Goal: Obtain resource: Download file/media

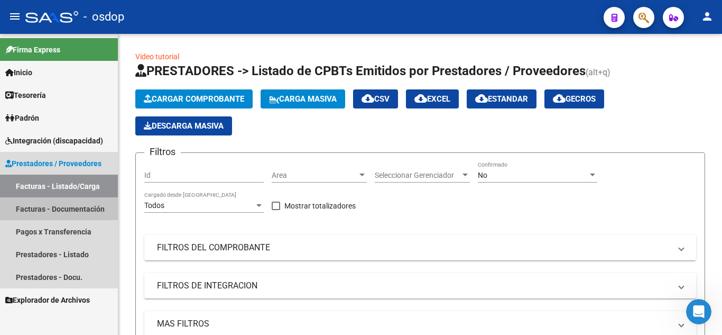
click at [43, 211] on link "Facturas - Documentación" at bounding box center [59, 208] width 118 height 23
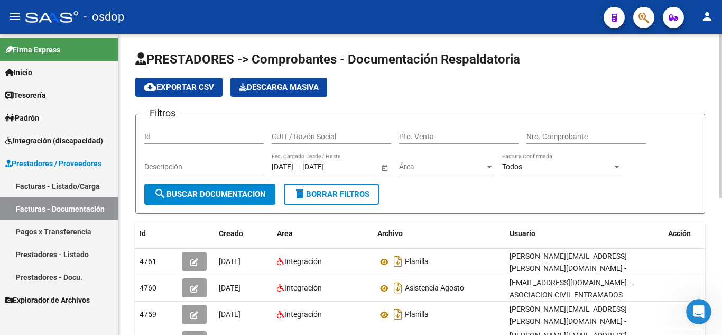
click at [335, 137] on input "CUIT / Razón Social" at bounding box center [331, 136] width 119 height 9
click at [295, 134] on input "3071463494" at bounding box center [331, 136] width 119 height 9
click at [309, 135] on input "3071463494" at bounding box center [331, 136] width 119 height 9
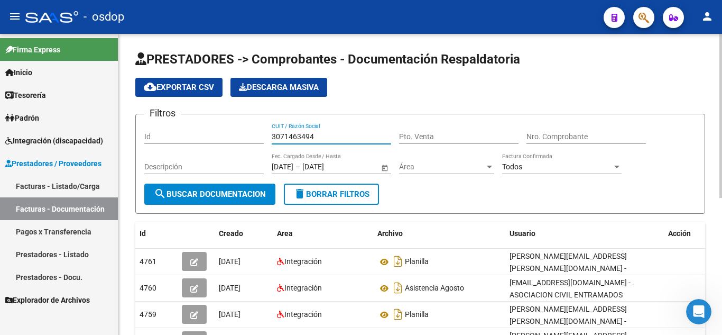
click at [322, 138] on input "3071463494" at bounding box center [331, 136] width 119 height 9
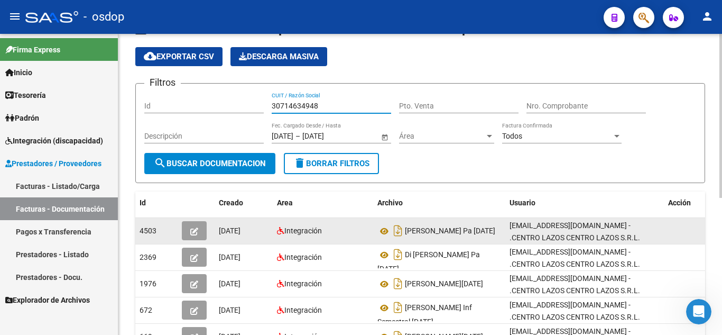
scroll to position [53, 0]
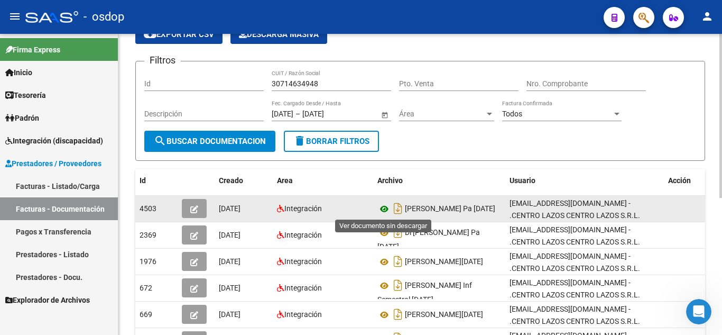
click at [384, 210] on icon at bounding box center [384, 208] width 14 height 13
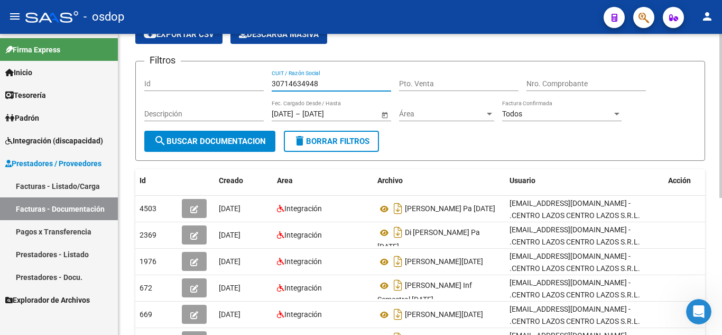
click at [284, 84] on input "30714634948" at bounding box center [331, 83] width 119 height 9
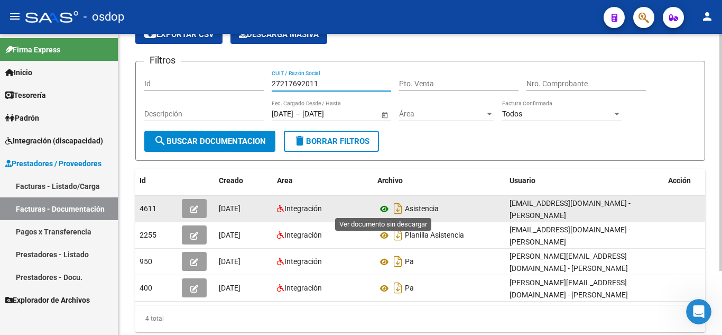
type input "27217692011"
click at [387, 208] on icon at bounding box center [384, 208] width 14 height 13
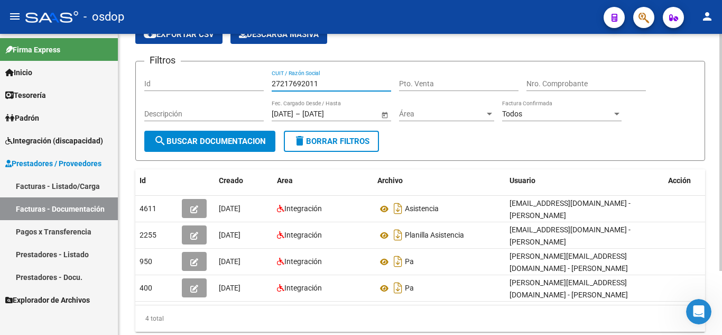
click at [313, 81] on input "27217692011" at bounding box center [331, 83] width 119 height 9
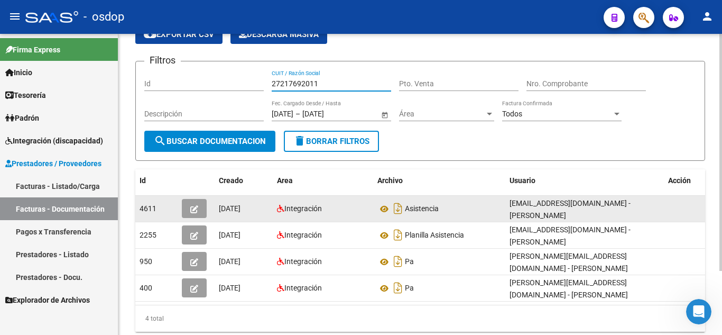
click at [186, 206] on button "button" at bounding box center [194, 208] width 25 height 19
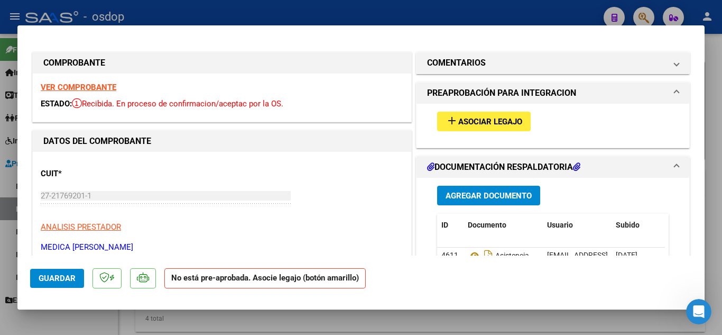
click at [484, 123] on span "Asociar Legajo" at bounding box center [490, 122] width 64 height 10
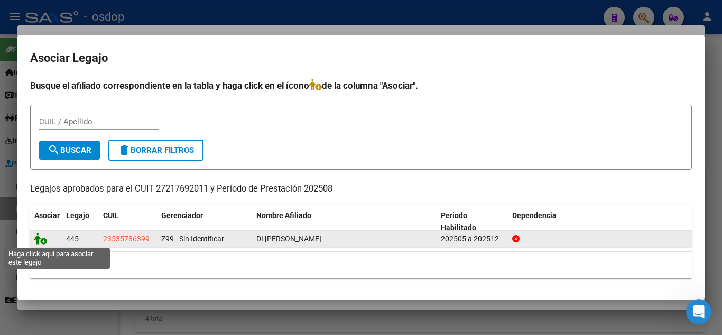
click at [43, 242] on icon at bounding box center [40, 239] width 13 height 12
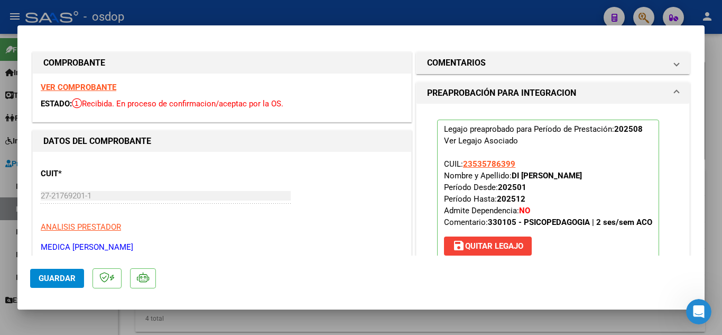
click at [53, 276] on span "Guardar" at bounding box center [57, 278] width 37 height 10
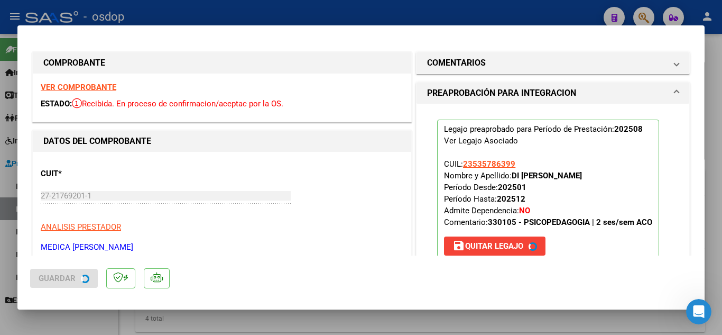
click at [8, 198] on div at bounding box center [361, 167] width 722 height 335
type input "$ 0,00"
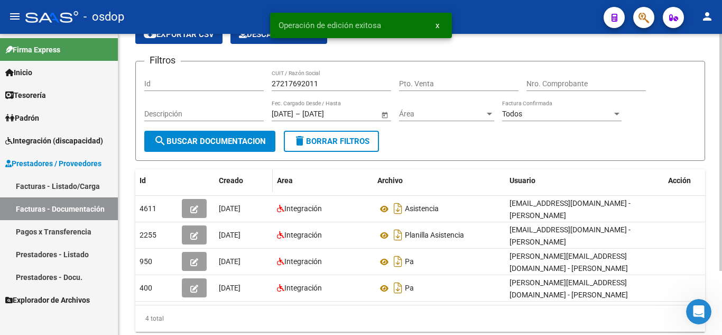
scroll to position [0, 0]
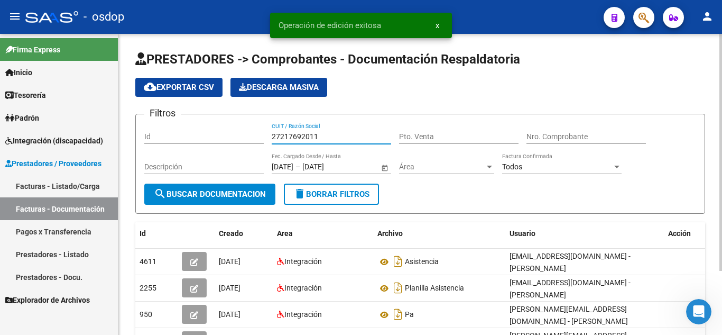
click at [297, 135] on input "27217692011" at bounding box center [331, 136] width 119 height 9
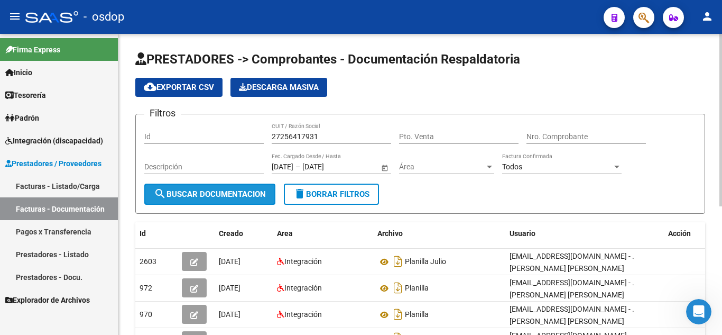
click at [253, 191] on span "search Buscar Documentacion" at bounding box center [210, 194] width 112 height 10
click at [308, 133] on input "27256417931" at bounding box center [331, 136] width 119 height 9
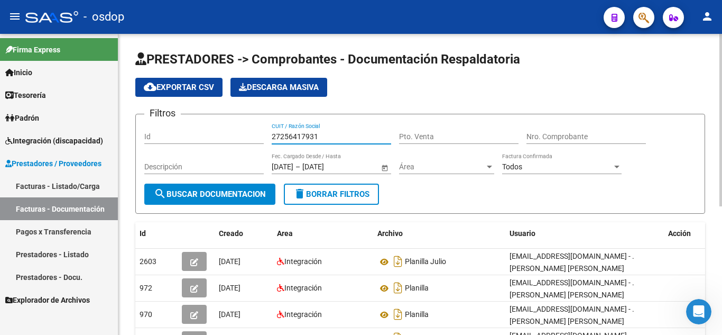
click at [308, 133] on input "27256417931" at bounding box center [331, 136] width 119 height 9
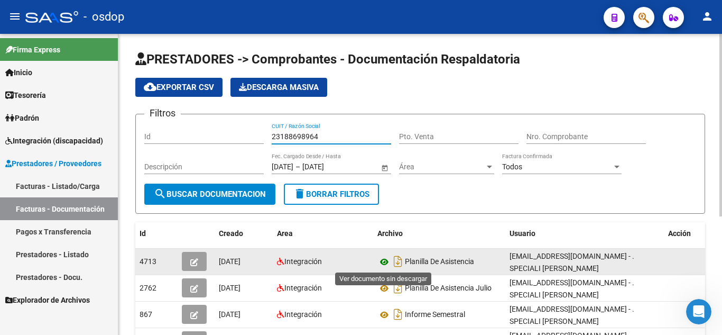
type input "23188698964"
click at [388, 258] on icon at bounding box center [384, 261] width 14 height 13
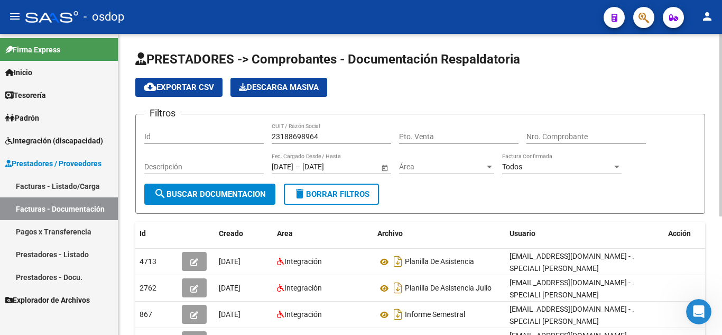
click at [300, 133] on input "23188698964" at bounding box center [331, 136] width 119 height 9
click at [300, 134] on input "23188698964" at bounding box center [331, 136] width 119 height 9
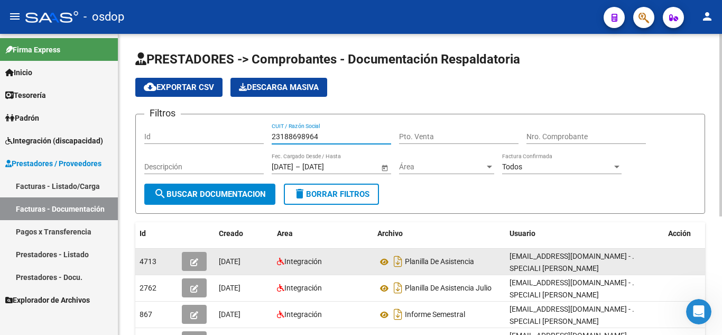
click at [192, 266] on span "button" at bounding box center [194, 261] width 8 height 10
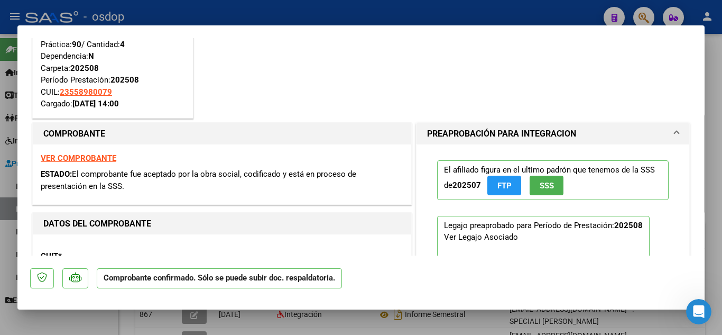
scroll to position [211, 0]
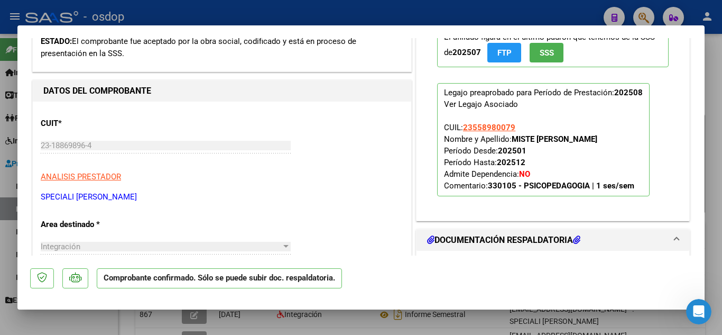
click at [426, 329] on div at bounding box center [361, 167] width 722 height 335
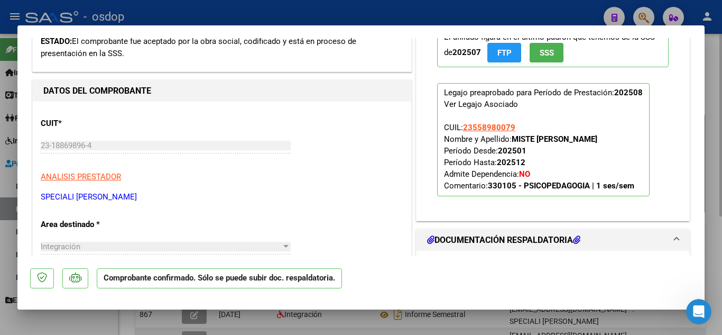
type input "$ 0,00"
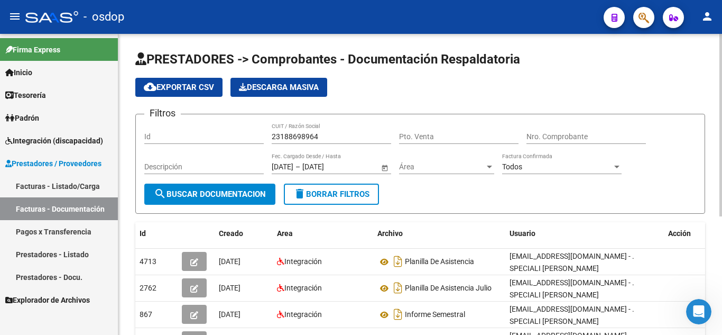
click at [291, 135] on input "23188698964" at bounding box center [331, 136] width 119 height 9
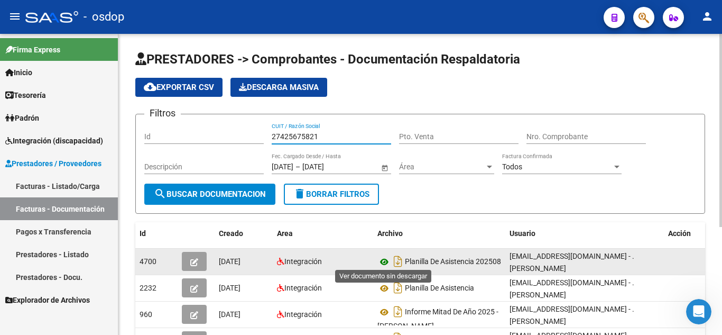
click at [386, 264] on icon at bounding box center [384, 261] width 14 height 13
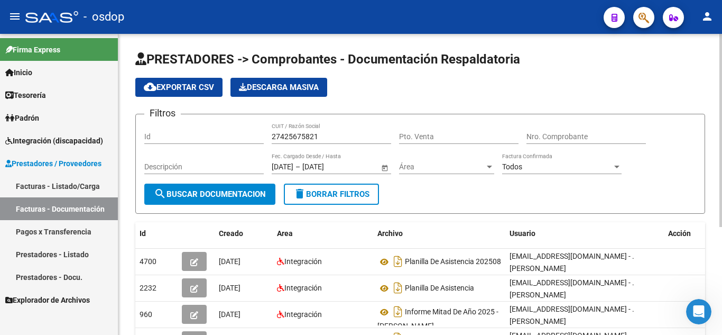
click at [300, 137] on input "27425675821" at bounding box center [331, 136] width 119 height 9
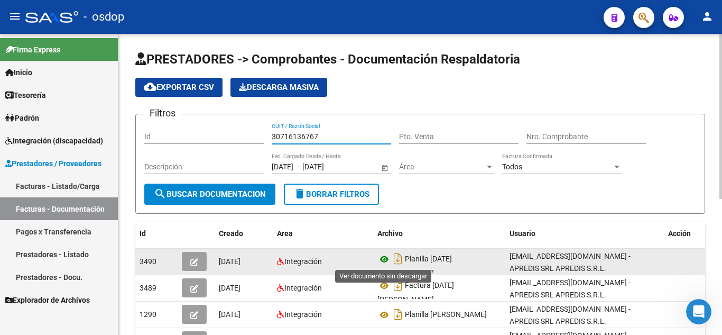
click at [380, 261] on icon at bounding box center [384, 259] width 14 height 13
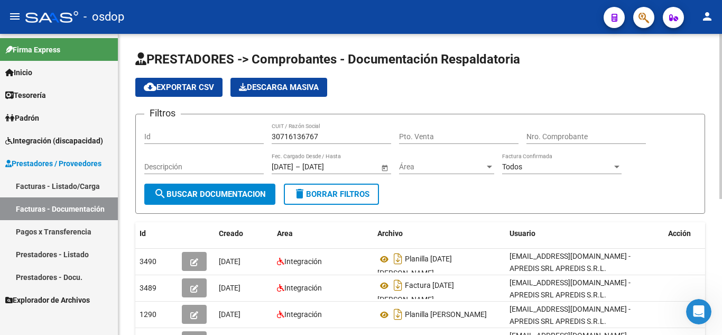
click at [308, 143] on div "30716136767 CUIT / Razón Social" at bounding box center [331, 133] width 119 height 21
click at [309, 137] on input "30716136767" at bounding box center [331, 136] width 119 height 9
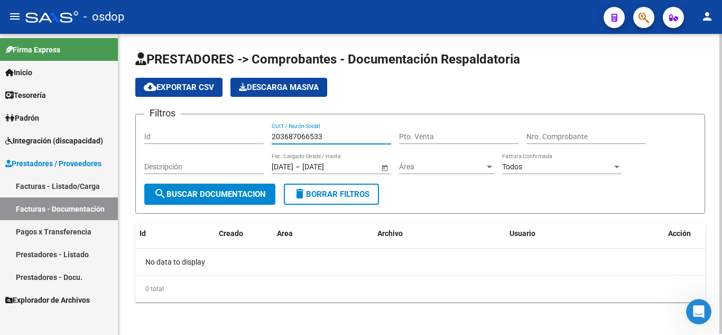
click at [312, 133] on input "203687066533" at bounding box center [331, 136] width 119 height 9
click at [309, 135] on input "203687066533" at bounding box center [331, 136] width 119 height 9
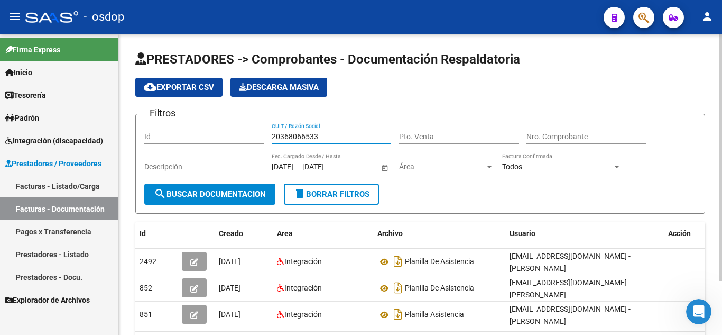
click at [298, 132] on div "20368066533 CUIT / Razón Social" at bounding box center [331, 133] width 119 height 21
click at [298, 132] on input "20368066533" at bounding box center [331, 136] width 119 height 9
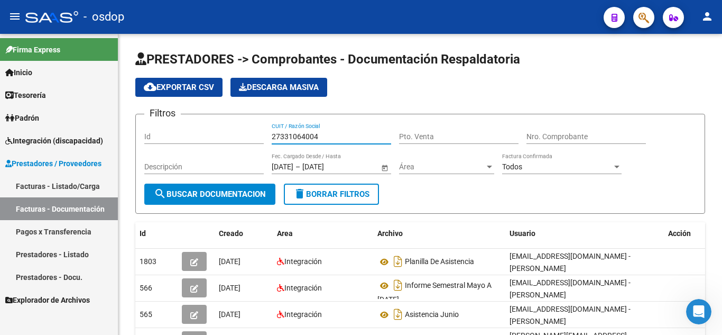
type input "27331064004"
